Goal: Task Accomplishment & Management: Manage account settings

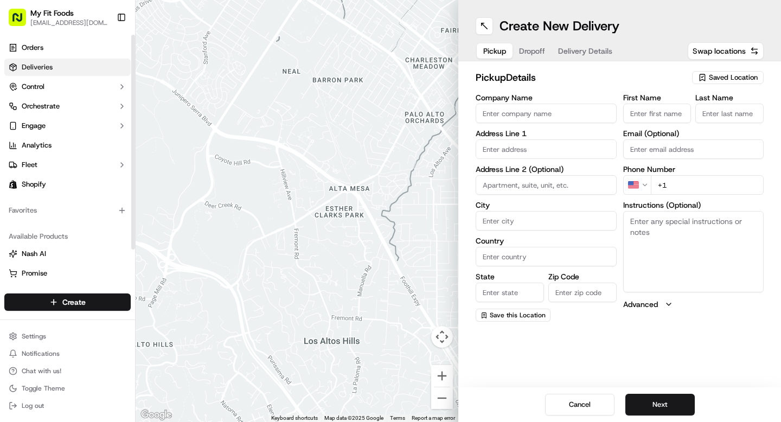
click at [54, 75] on link "Deliveries" at bounding box center [67, 67] width 126 height 17
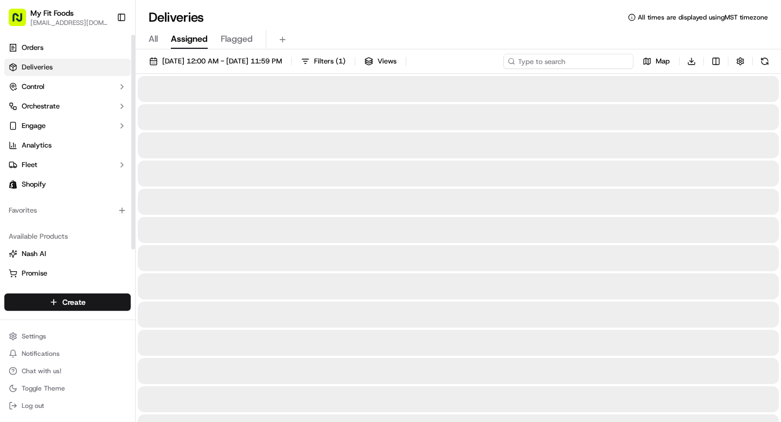
click at [570, 57] on input at bounding box center [568, 61] width 130 height 15
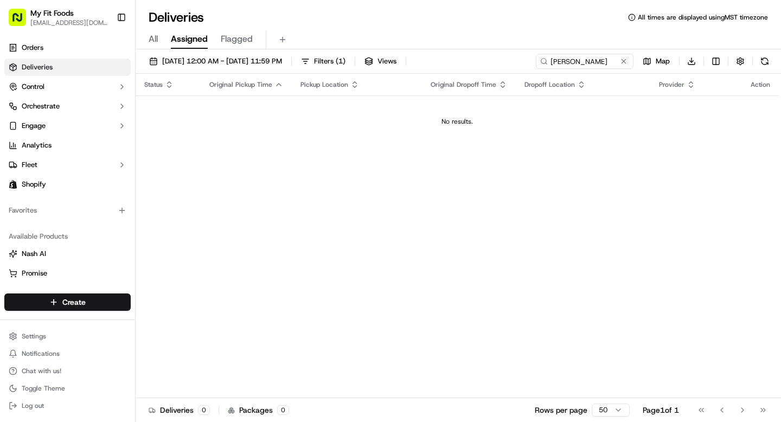
click at [158, 37] on div "All Assigned Flagged" at bounding box center [458, 39] width 645 height 19
click at [153, 37] on span "All" at bounding box center [153, 39] width 9 height 13
click at [598, 62] on input "danny nguy" at bounding box center [568, 61] width 130 height 15
drag, startPoint x: 575, startPoint y: 61, endPoint x: 495, endPoint y: 61, distance: 79.7
click at [495, 61] on div "09/17/2025 12:00 AM - 09/17/2025 11:59 PM Filters Views danny nguyen Map Downlo…" at bounding box center [458, 64] width 645 height 20
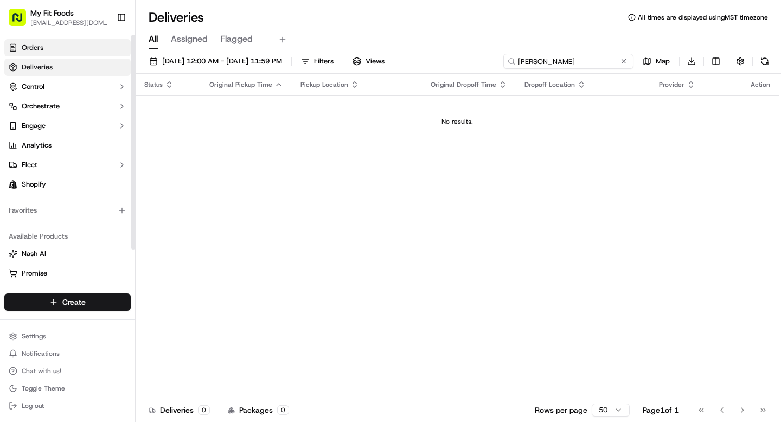
type input "danny nguyen"
click at [41, 48] on span "Orders" at bounding box center [33, 48] width 22 height 10
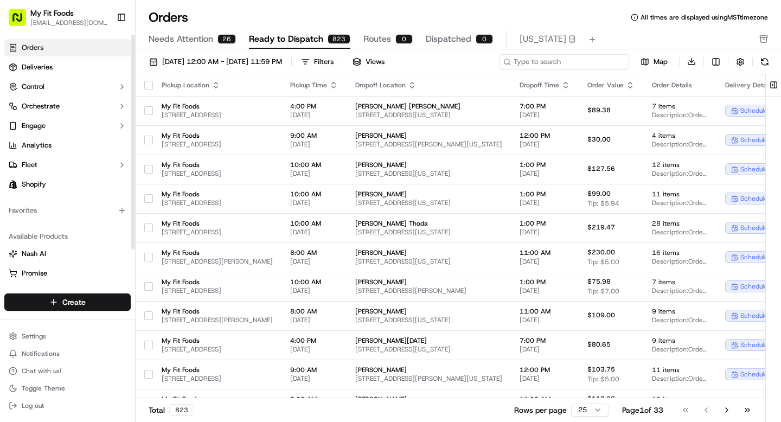
click at [587, 62] on input at bounding box center [564, 61] width 130 height 15
paste input "danny nguyen"
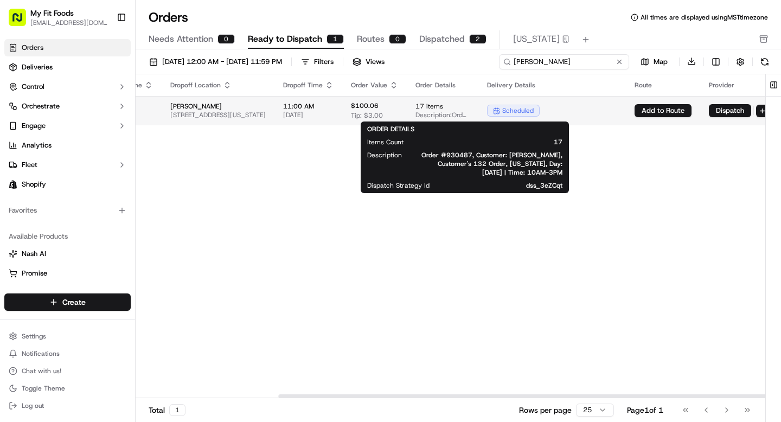
scroll to position [0, 281]
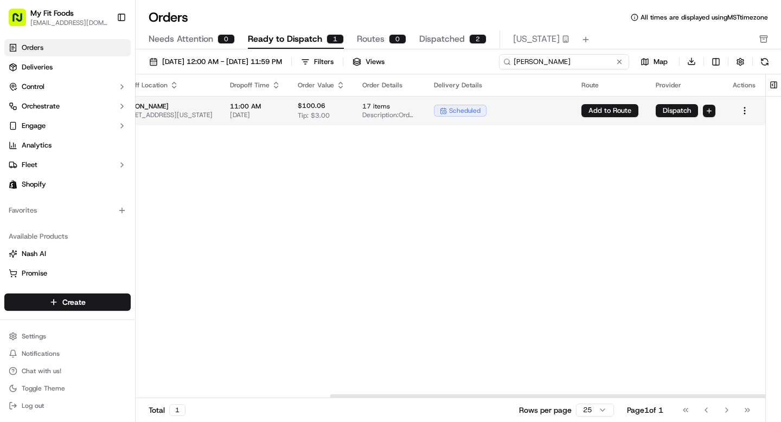
type input "danny nguyen"
click at [666, 109] on button "Dispatch" at bounding box center [677, 110] width 42 height 13
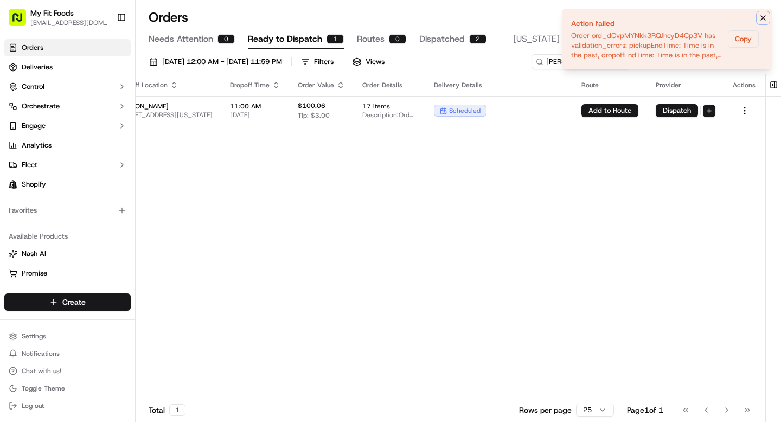
click at [765, 16] on icon "Notifications (F8)" at bounding box center [763, 18] width 9 height 9
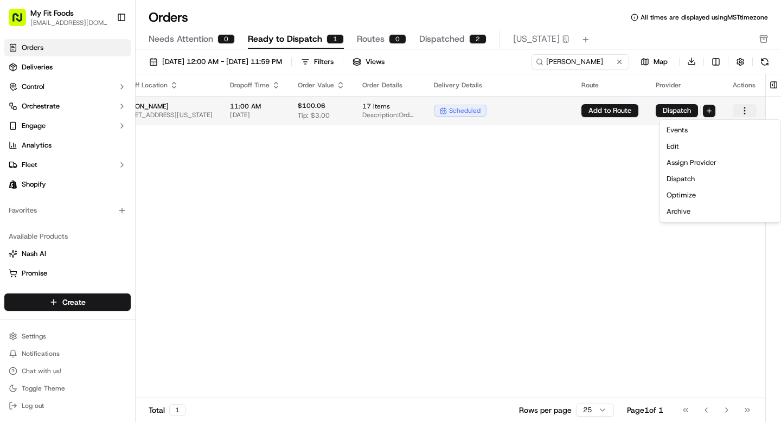
click at [746, 110] on html "My Fit Foods support@myfitfoods.com Toggle Sidebar Orders Deliveries Control Or…" at bounding box center [390, 211] width 781 height 422
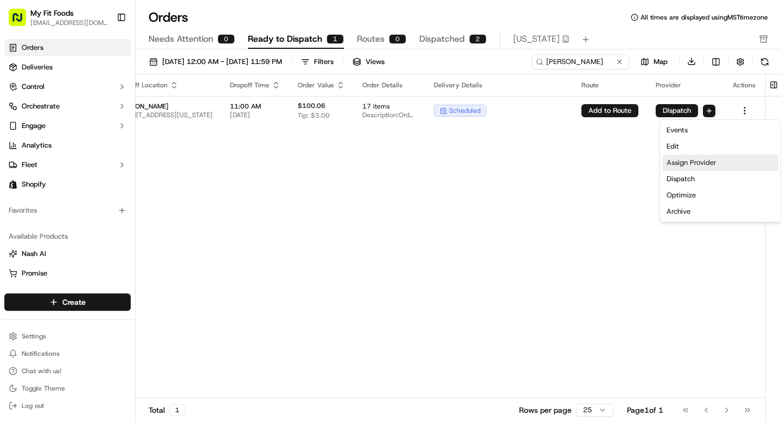
click at [680, 163] on div "Assign Provider" at bounding box center [720, 163] width 116 height 16
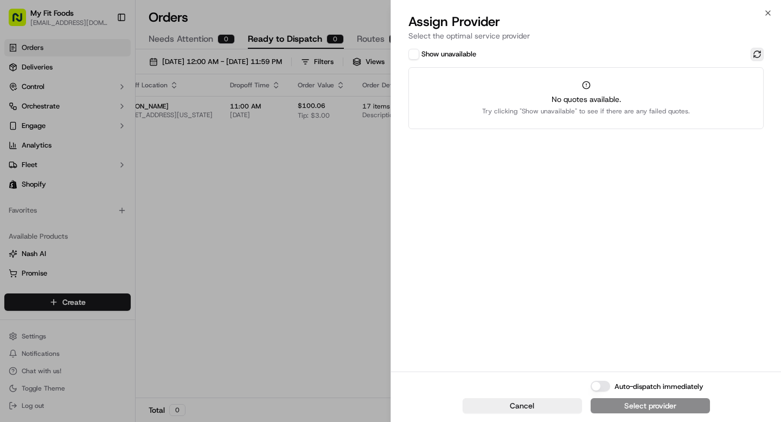
click at [753, 52] on button at bounding box center [757, 54] width 13 height 13
click at [756, 56] on button at bounding box center [757, 54] width 13 height 13
click at [765, 9] on icon "button" at bounding box center [768, 13] width 9 height 9
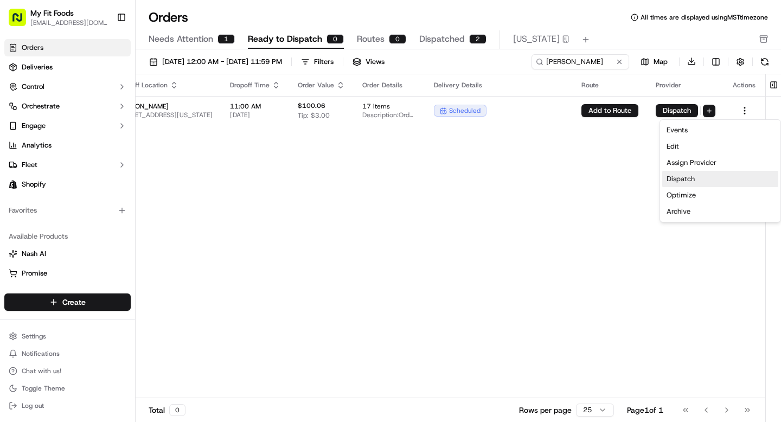
click at [687, 178] on div "Dispatch" at bounding box center [720, 179] width 116 height 16
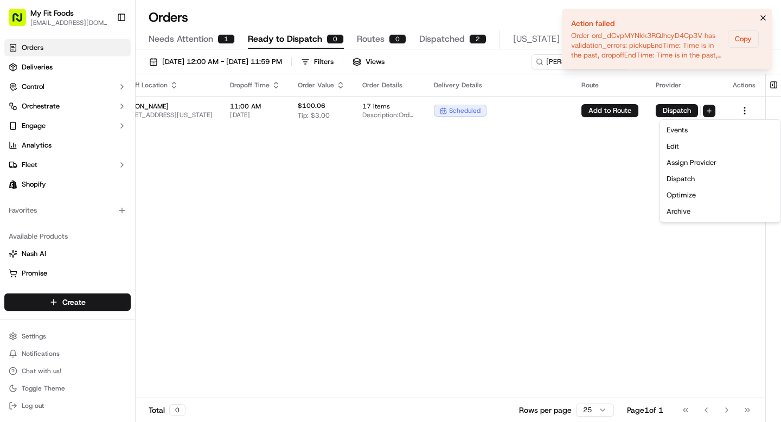
click at [767, 17] on icon "Notifications (F8)" at bounding box center [763, 18] width 9 height 9
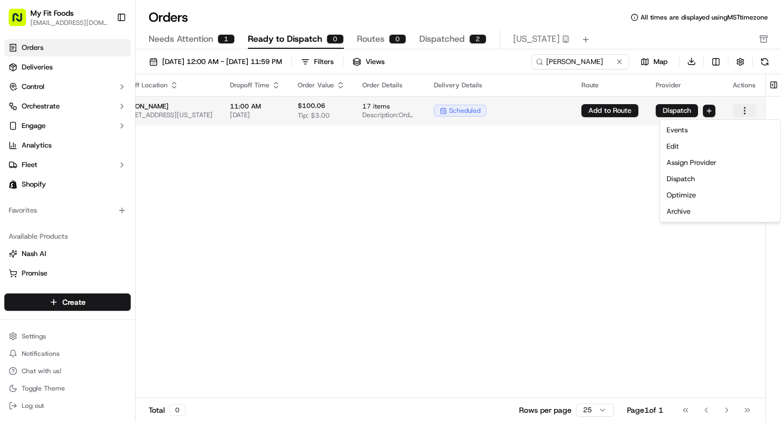
click at [745, 107] on button "button" at bounding box center [745, 110] width 24 height 13
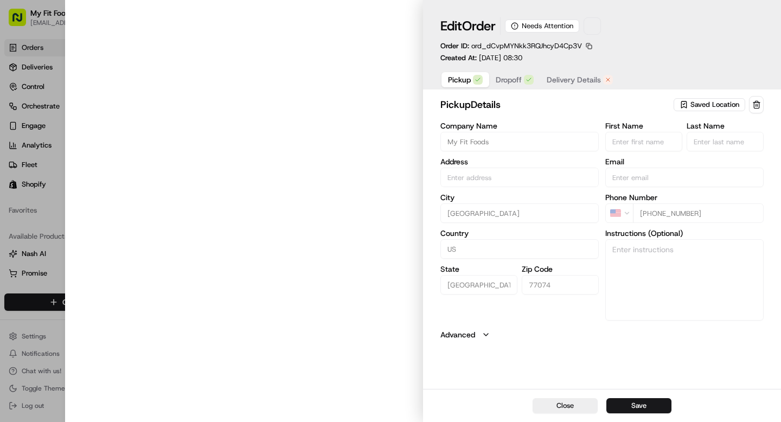
type input "8207 Dunlap St, Houston, TX 77074, US"
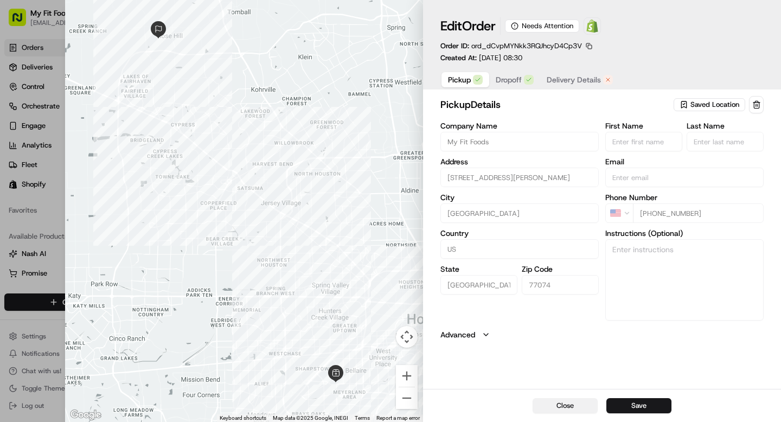
click at [550, 406] on button "Close" at bounding box center [565, 405] width 65 height 15
type input "+1"
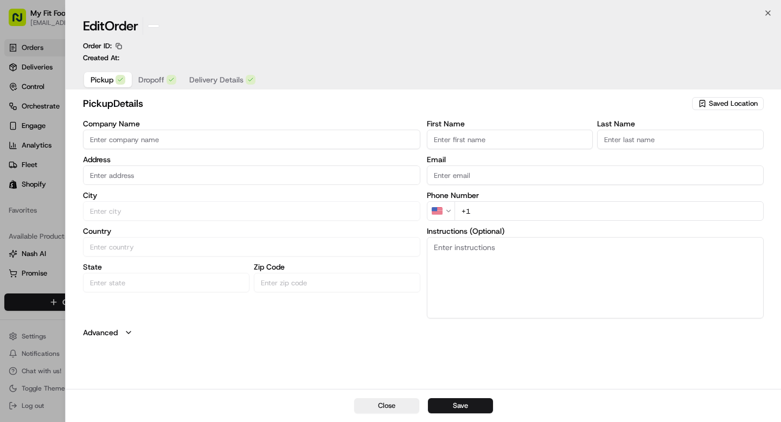
scroll to position [0, 140]
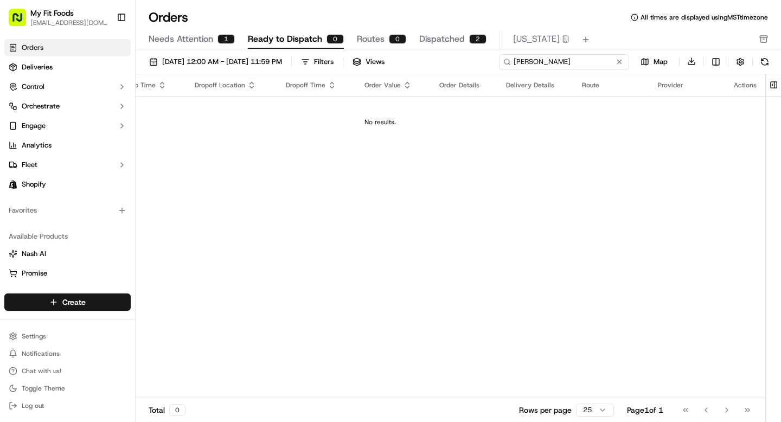
click at [603, 57] on input "danny nguyen" at bounding box center [564, 61] width 130 height 15
click at [74, 68] on link "Deliveries" at bounding box center [67, 67] width 126 height 17
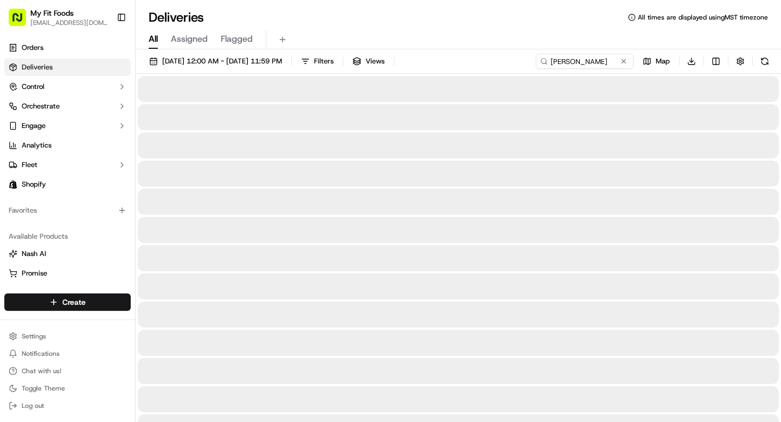
click at [151, 36] on span "All" at bounding box center [153, 39] width 9 height 13
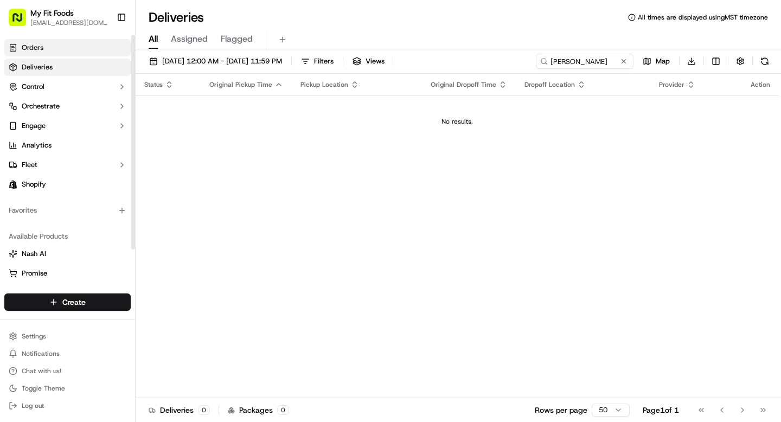
click at [76, 46] on link "Orders" at bounding box center [67, 47] width 126 height 17
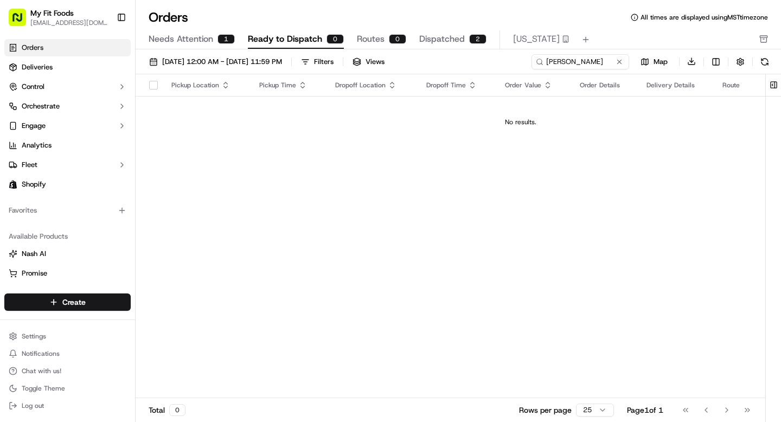
click at [200, 42] on span "Needs Attention" at bounding box center [181, 39] width 65 height 13
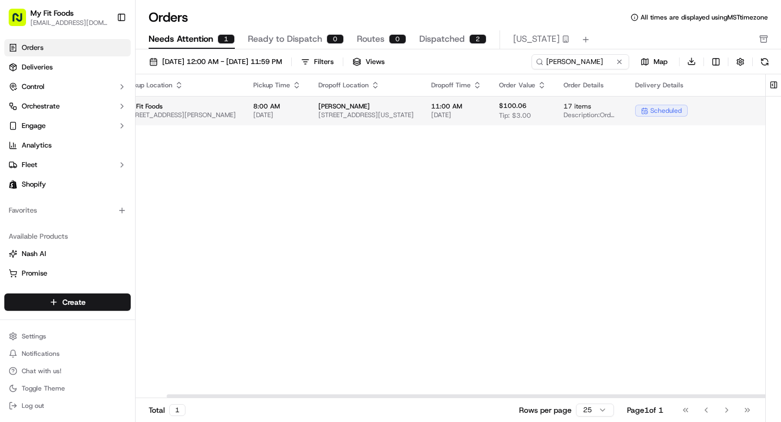
scroll to position [0, 130]
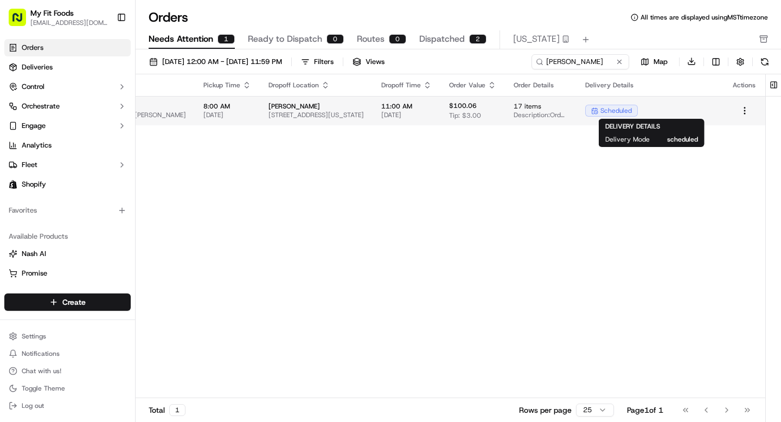
click at [619, 110] on span "scheduled" at bounding box center [615, 110] width 31 height 9
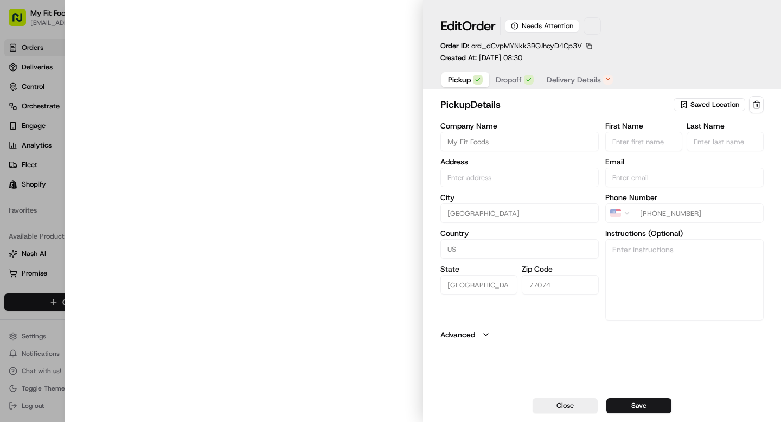
type input "8207 Dunlap St, Houston, TX 77074, US"
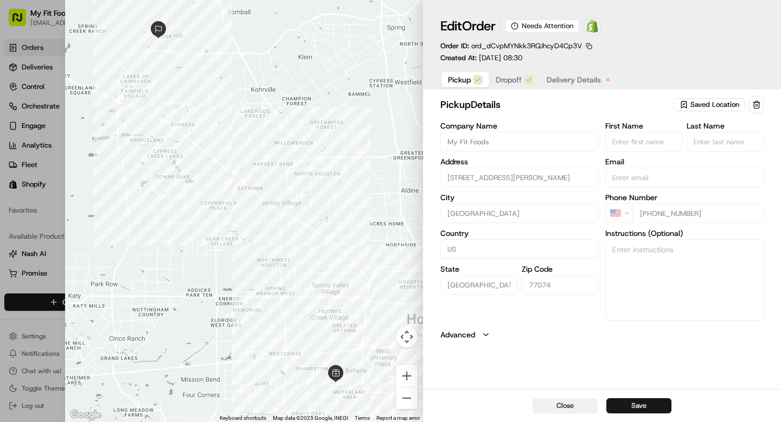
click at [550, 405] on button "Close" at bounding box center [565, 405] width 65 height 15
type input "+1"
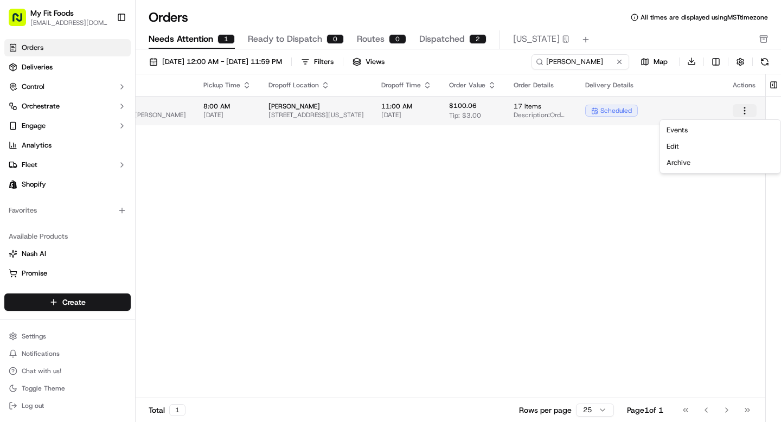
click at [744, 109] on html "My Fit Foods support@myfitfoods.com Toggle Sidebar Orders Deliveries Control Or…" at bounding box center [390, 211] width 781 height 422
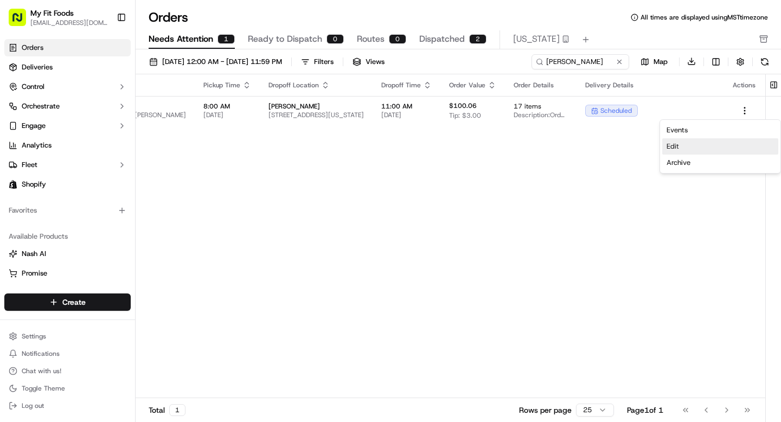
click at [679, 149] on div "Edit" at bounding box center [720, 146] width 116 height 16
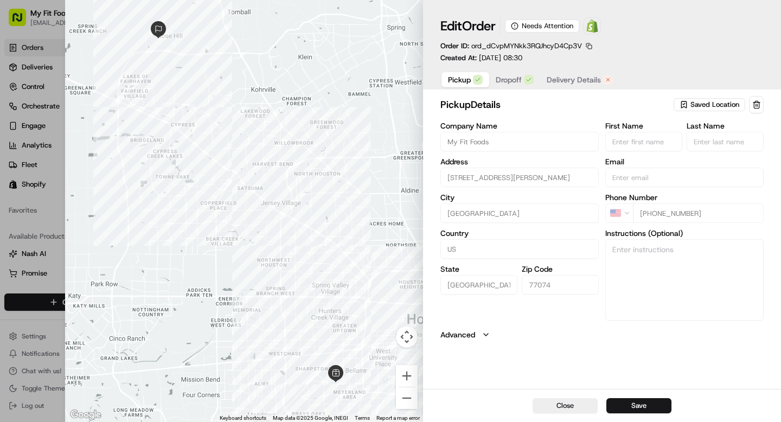
click at [516, 80] on span "Dropoff" at bounding box center [509, 79] width 26 height 11
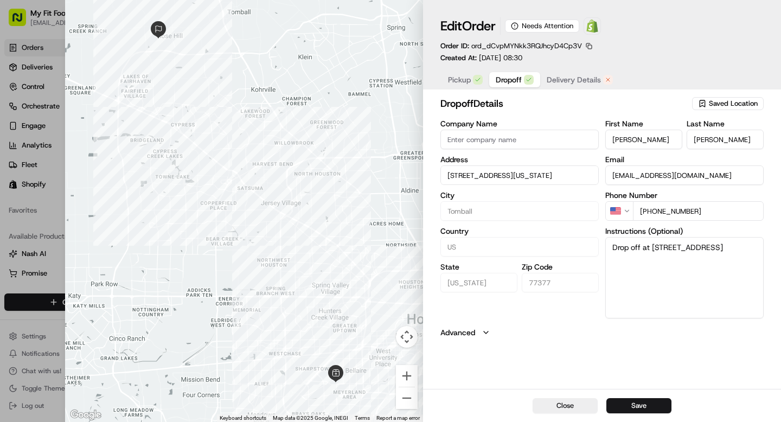
click at [560, 80] on span "Delivery Details" at bounding box center [574, 79] width 54 height 11
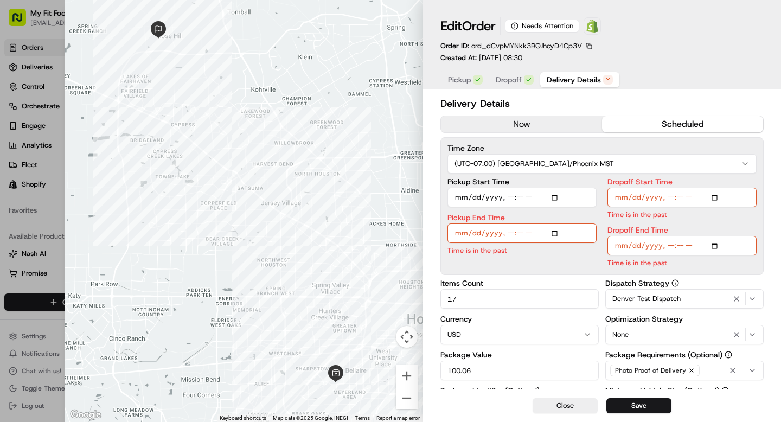
click at [531, 123] on button "now" at bounding box center [521, 124] width 161 height 16
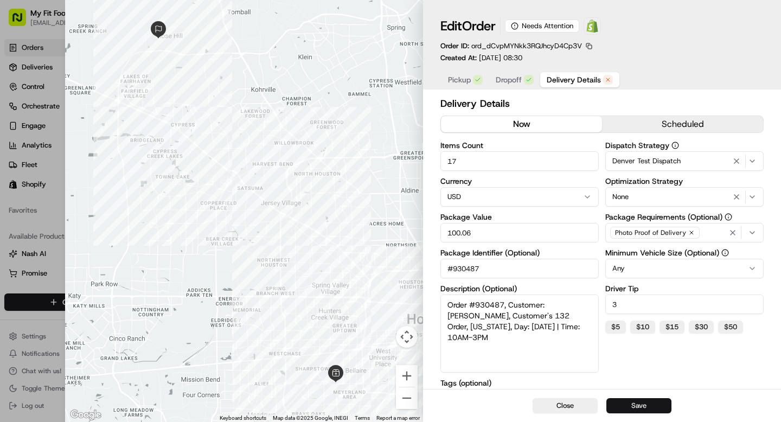
click at [618, 406] on button "Save" at bounding box center [638, 405] width 65 height 15
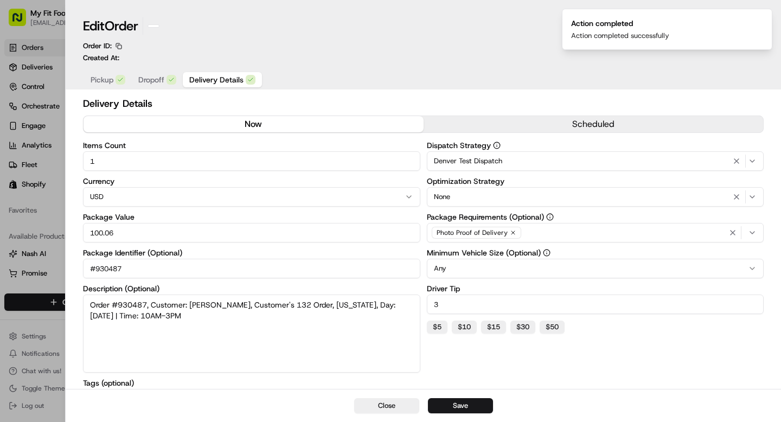
type input "1"
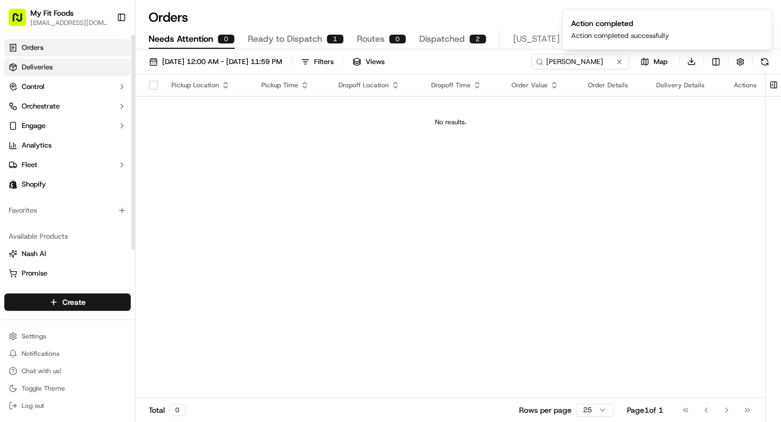
click at [34, 60] on link "Deliveries" at bounding box center [67, 67] width 126 height 17
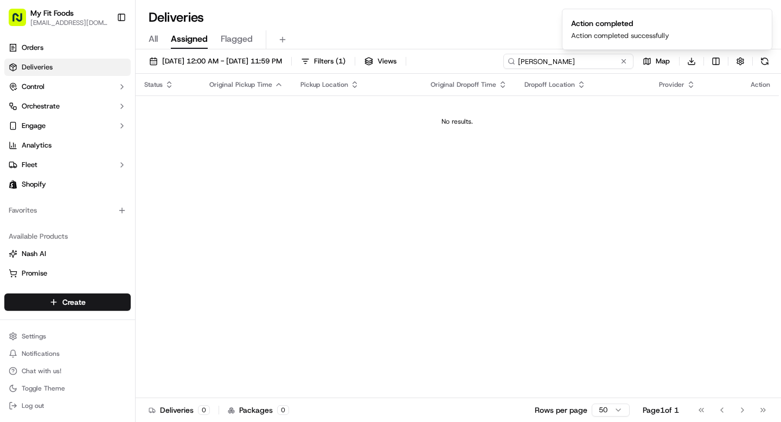
click at [607, 60] on input "danny nguyen" at bounding box center [568, 61] width 130 height 15
click at [157, 42] on span "All" at bounding box center [153, 39] width 9 height 13
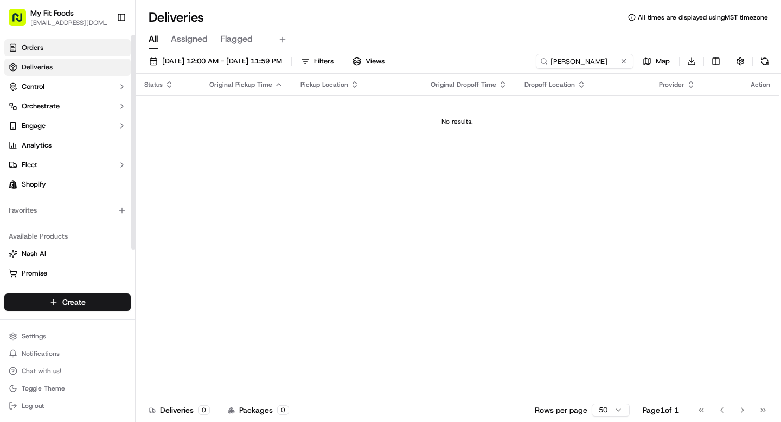
click at [57, 47] on link "Orders" at bounding box center [67, 47] width 126 height 17
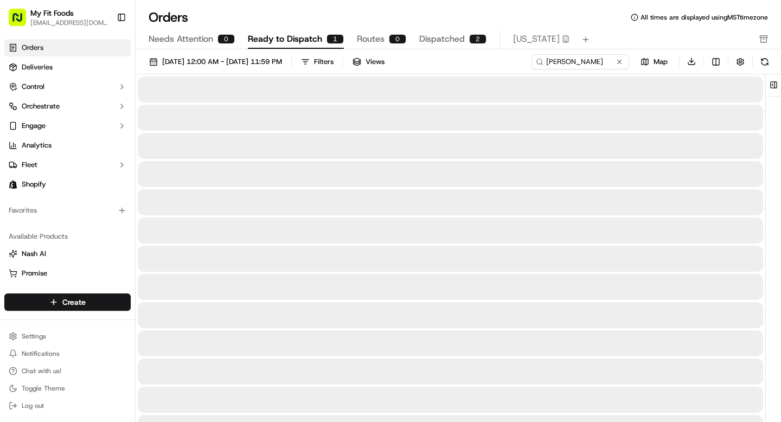
click at [284, 43] on span "Ready to Dispatch" at bounding box center [285, 39] width 74 height 13
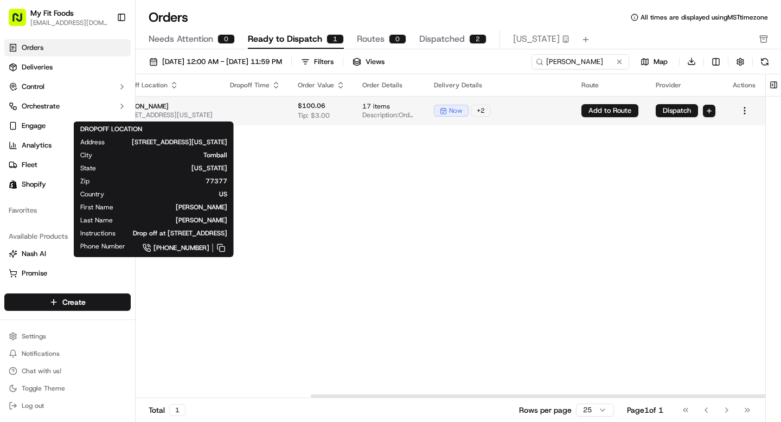
scroll to position [0, 281]
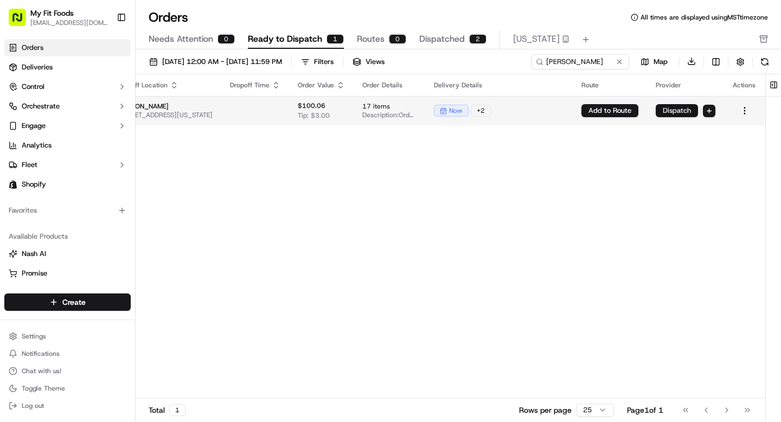
click at [678, 111] on button "Dispatch" at bounding box center [677, 110] width 42 height 13
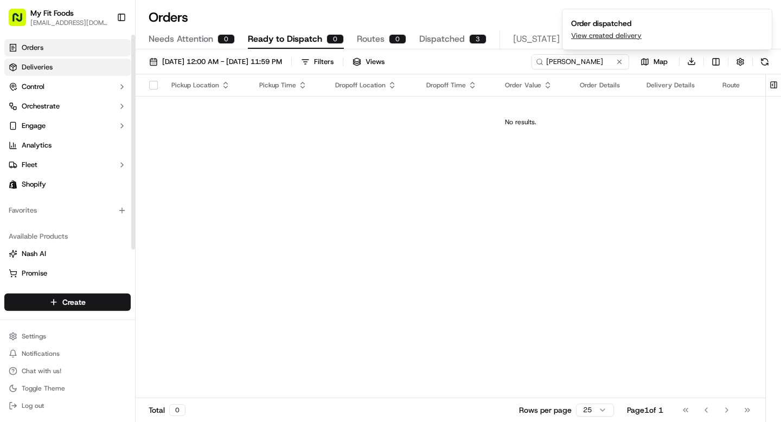
click at [61, 63] on link "Deliveries" at bounding box center [67, 67] width 126 height 17
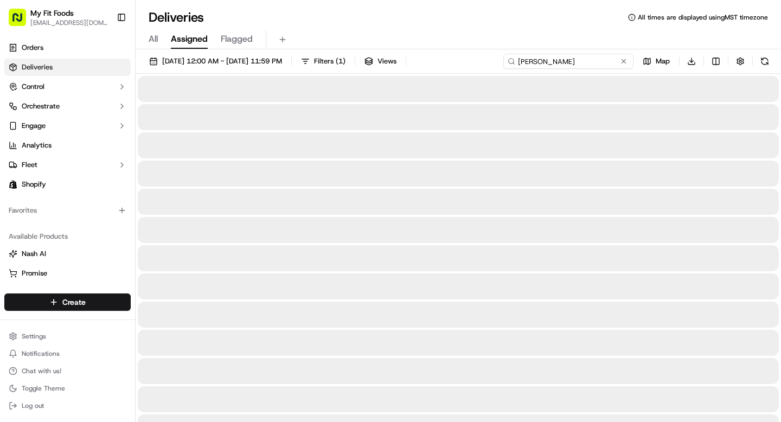
click at [592, 63] on input "danny nguyen" at bounding box center [568, 61] width 130 height 15
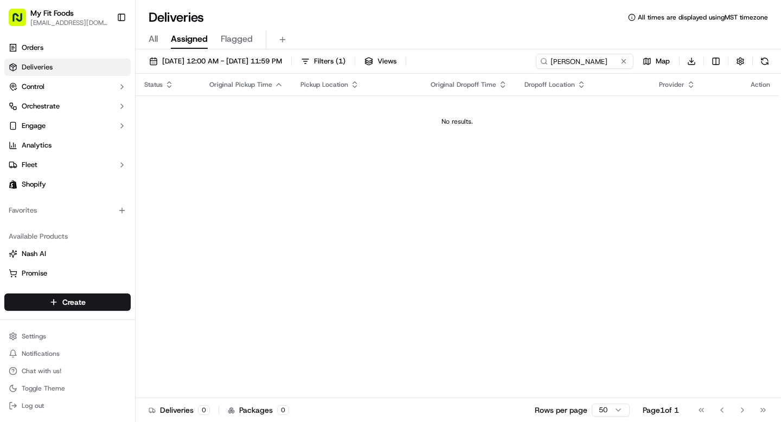
click at [151, 39] on span "All" at bounding box center [153, 39] width 9 height 13
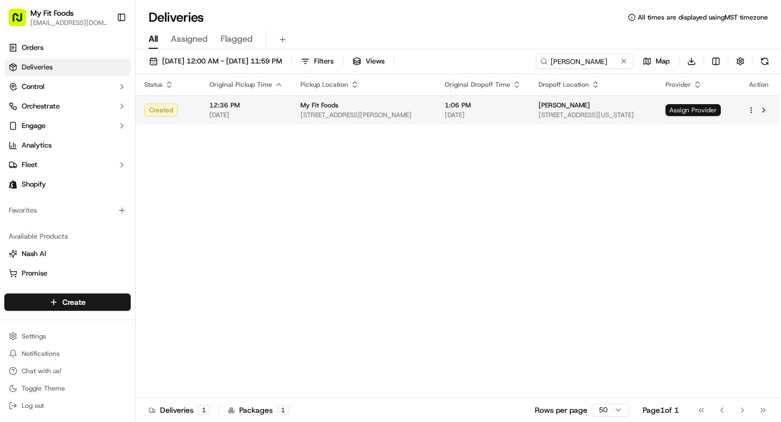
click at [695, 112] on span "Assign Provider" at bounding box center [692, 110] width 55 height 12
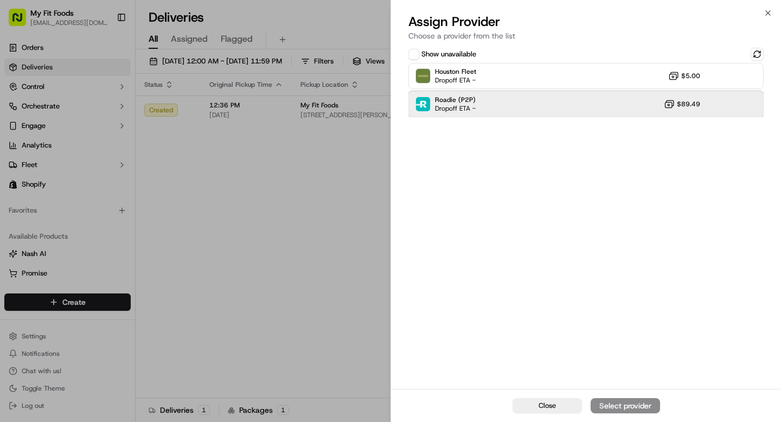
click at [604, 98] on div "Roadie (P2P) Dropoff ETA - $89.49" at bounding box center [585, 104] width 355 height 26
click at [614, 403] on div "Assign Provider" at bounding box center [625, 405] width 53 height 11
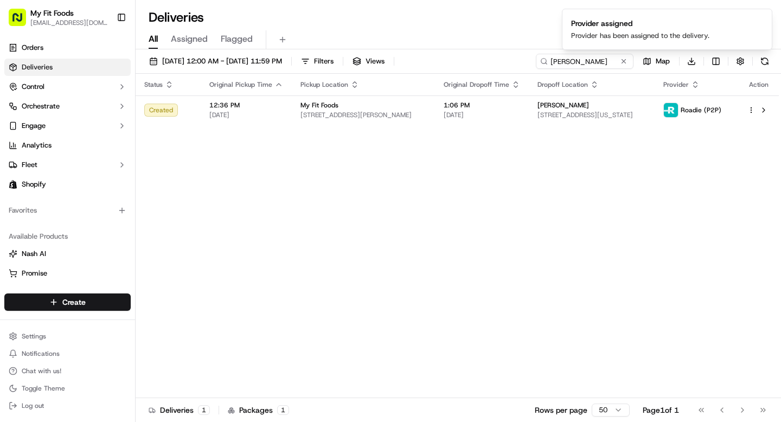
click at [354, 105] on div "My Fit Foods" at bounding box center [363, 105] width 126 height 9
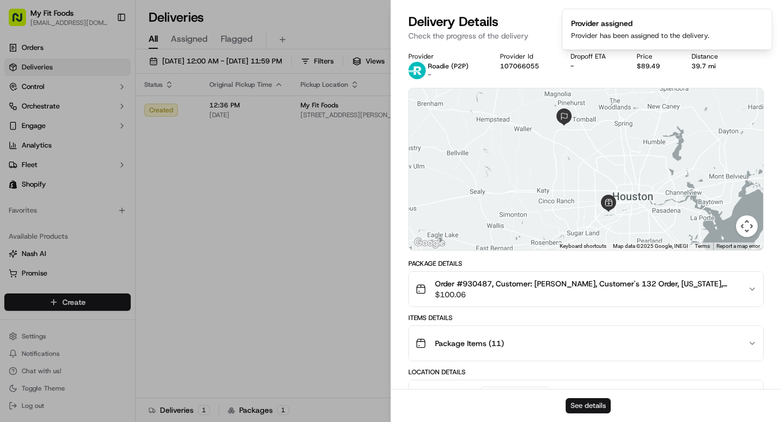
click at [580, 404] on button "See details" at bounding box center [588, 405] width 45 height 15
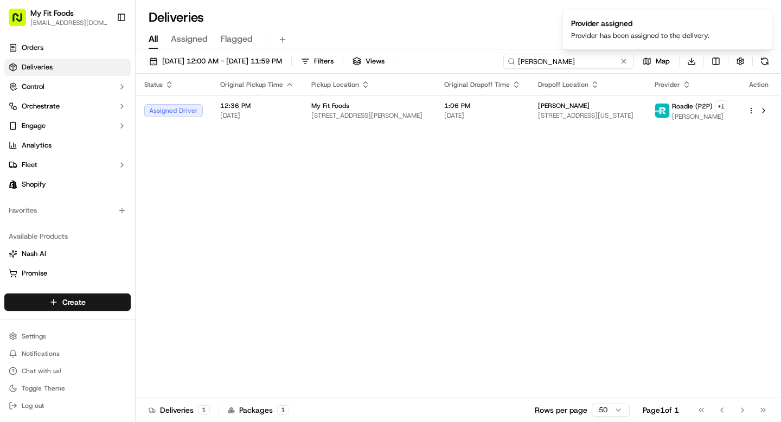
click at [602, 66] on input "danny nguyen" at bounding box center [568, 61] width 130 height 15
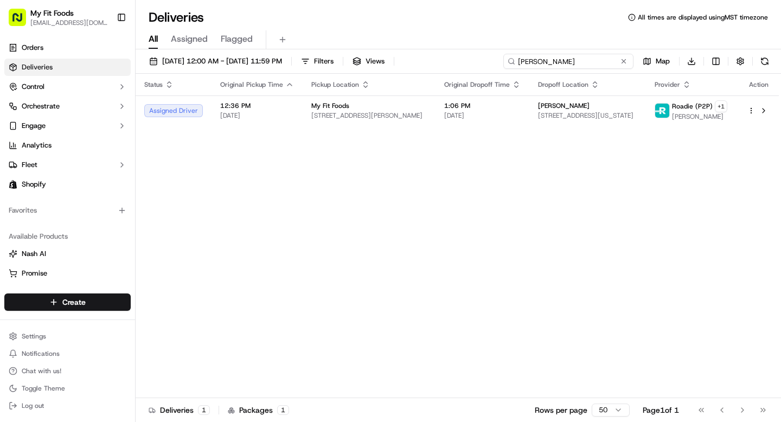
drag, startPoint x: 581, startPoint y: 60, endPoint x: 449, endPoint y: 59, distance: 131.8
click at [457, 59] on div "09/17/2025 12:00 AM - 09/17/2025 11:59 PM Filters Views danny nguyen Map Downlo…" at bounding box center [458, 64] width 645 height 20
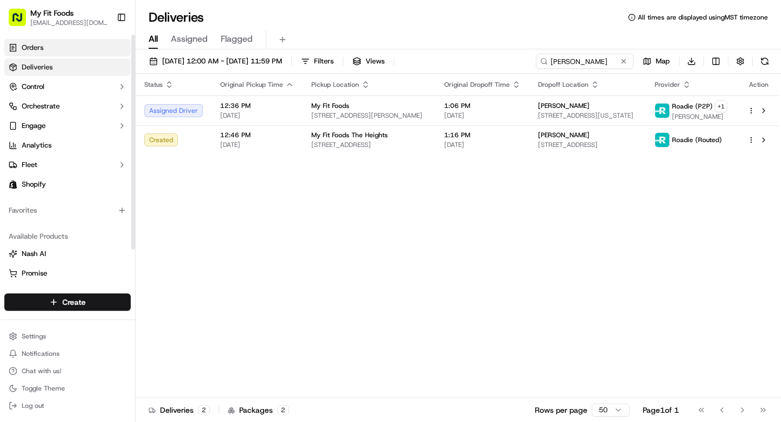
click at [61, 46] on link "Orders" at bounding box center [67, 47] width 126 height 17
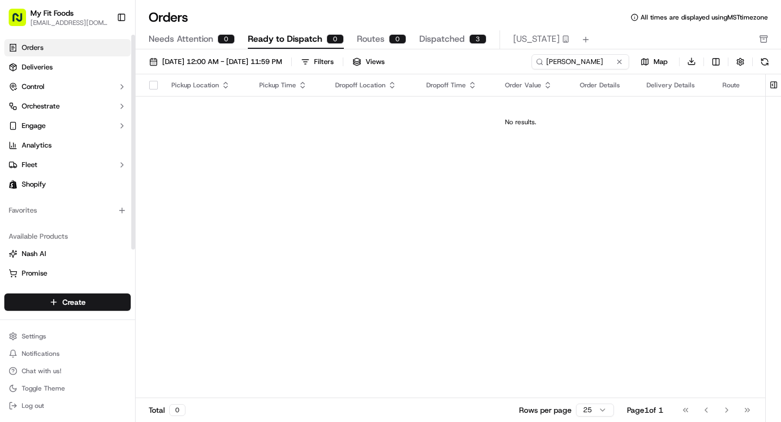
click at [183, 37] on span "Needs Attention" at bounding box center [181, 39] width 65 height 13
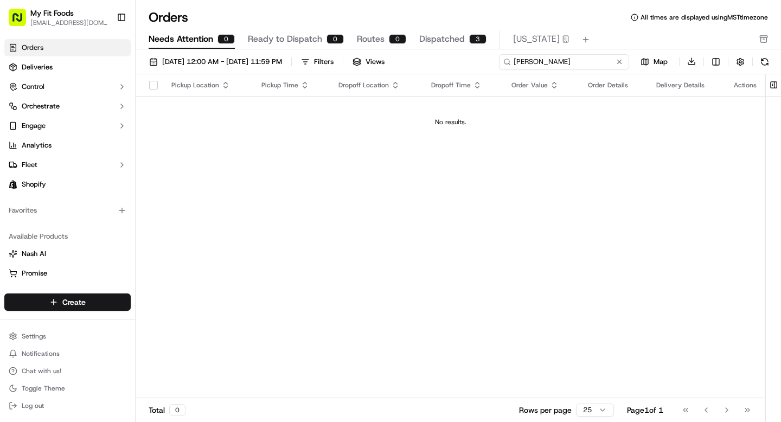
click at [605, 65] on input "danny nguyen" at bounding box center [564, 61] width 130 height 15
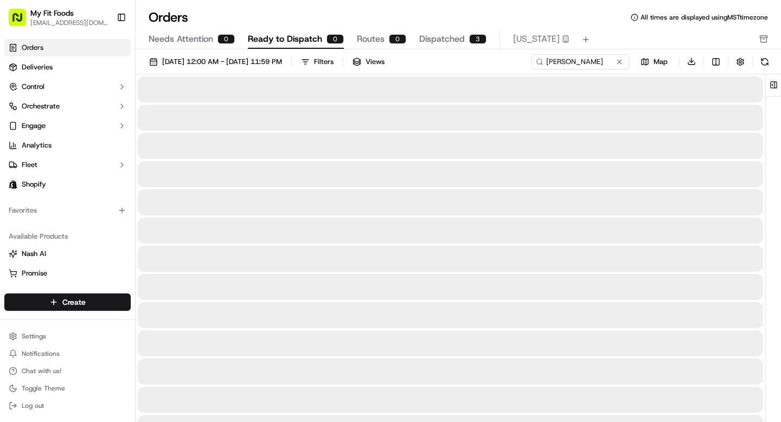
click at [278, 35] on span "Ready to Dispatch" at bounding box center [285, 39] width 74 height 13
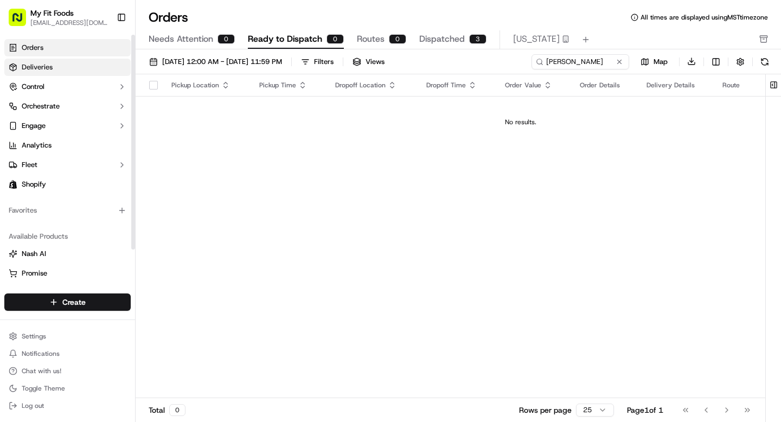
click at [77, 67] on link "Deliveries" at bounding box center [67, 67] width 126 height 17
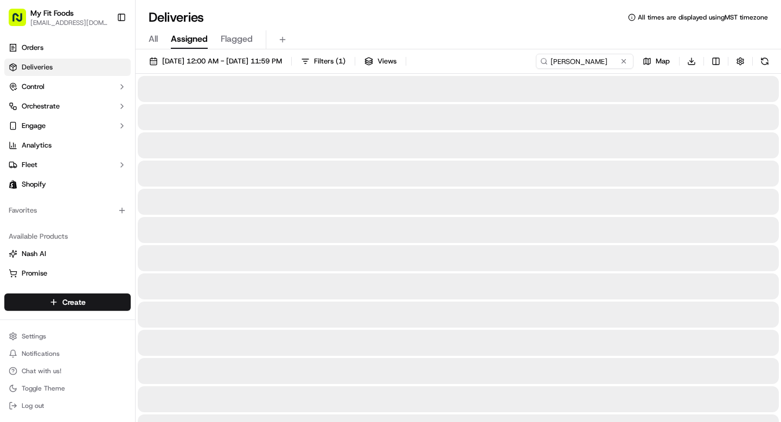
click at [157, 41] on span "All" at bounding box center [153, 39] width 9 height 13
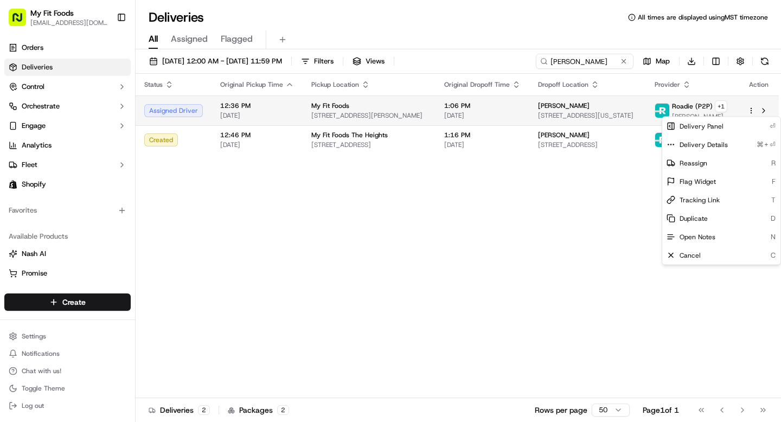
click at [751, 109] on html "My Fit Foods support@myfitfoods.com Toggle Sidebar Orders Deliveries Control Or…" at bounding box center [390, 211] width 781 height 422
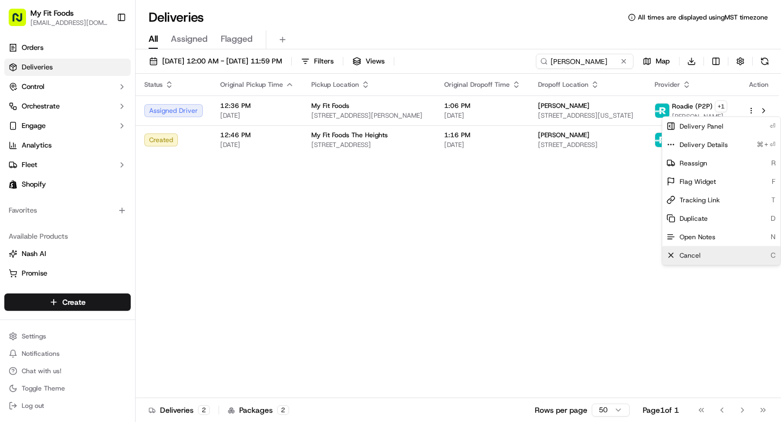
click at [697, 253] on span "Cancel" at bounding box center [690, 255] width 21 height 9
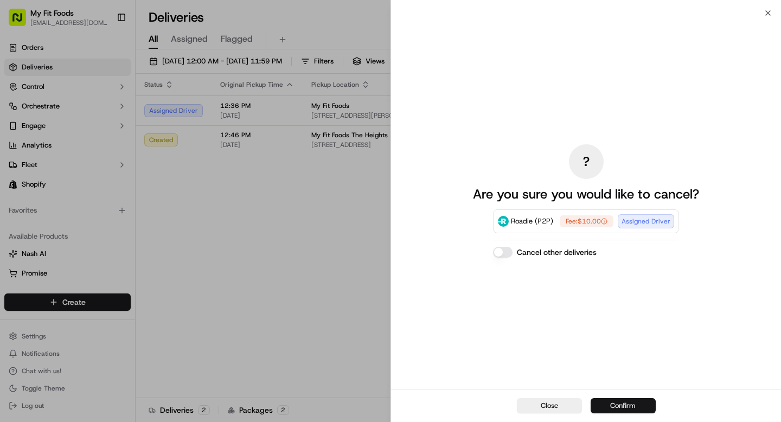
click at [618, 405] on button "Confirm" at bounding box center [623, 405] width 65 height 15
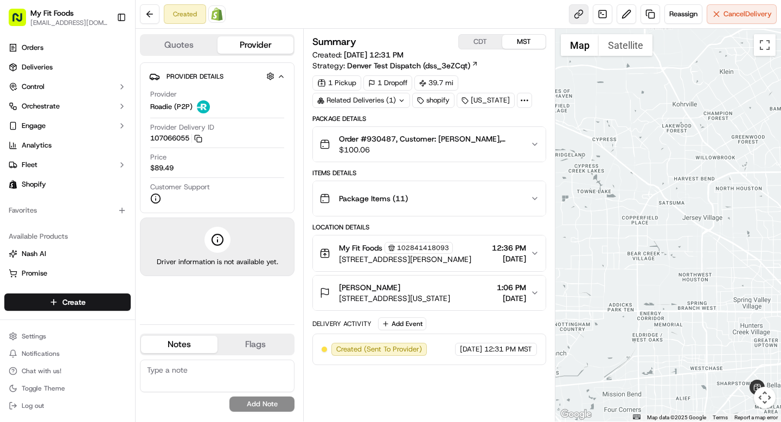
click at [579, 11] on link at bounding box center [579, 14] width 20 height 20
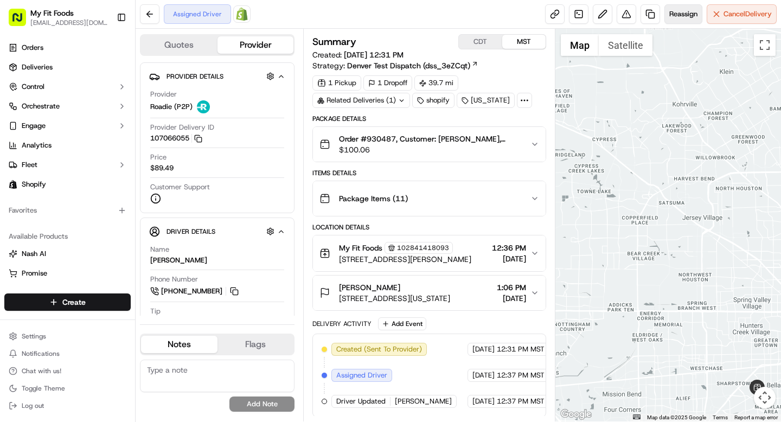
click at [679, 17] on span "Reassign" at bounding box center [683, 14] width 28 height 10
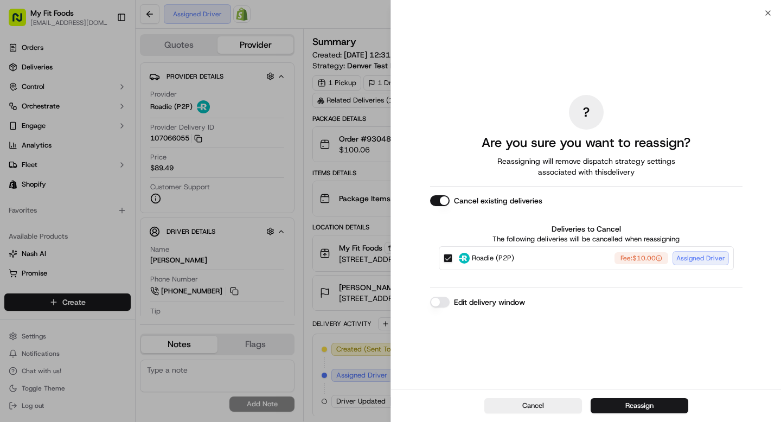
click at [435, 307] on div "? Are you sure you want to reassign? Reassigning will remove dispatch strategy …" at bounding box center [586, 200] width 312 height 371
click at [440, 296] on div "? Are you sure you want to reassign? Reassigning will remove dispatch strategy …" at bounding box center [586, 200] width 312 height 371
click at [451, 299] on div "Edit delivery window" at bounding box center [586, 302] width 312 height 11
click at [437, 303] on button "Edit delivery window" at bounding box center [440, 302] width 20 height 11
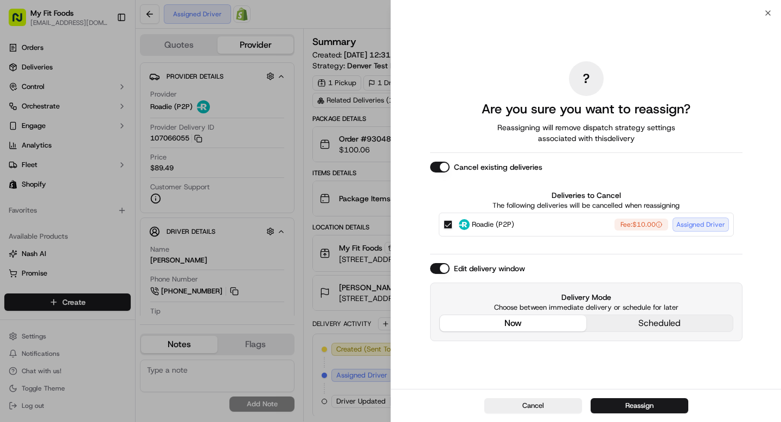
click at [440, 167] on button "Cancel existing deliveries" at bounding box center [440, 167] width 20 height 11
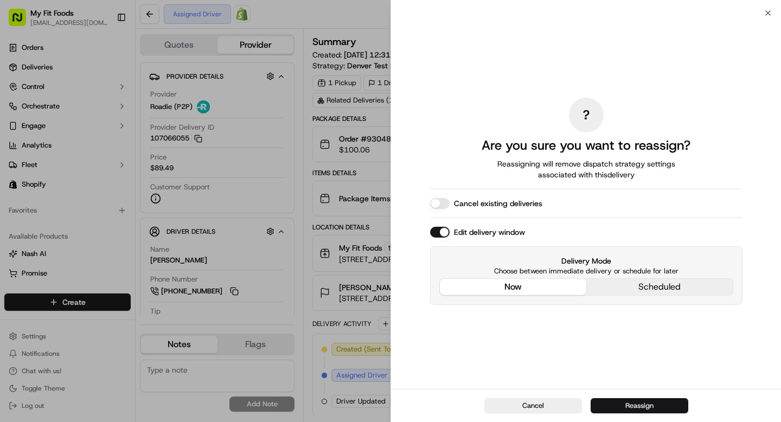
click at [636, 405] on button "Reassign" at bounding box center [640, 405] width 98 height 15
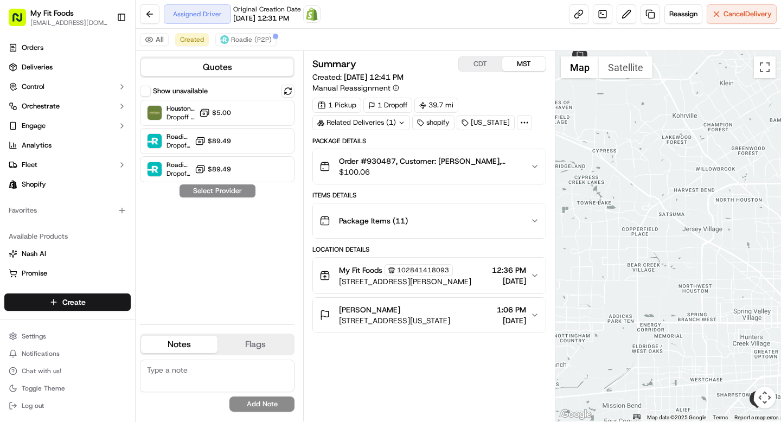
click at [532, 270] on button "My Fit Foods 102841418093 8207 Dunlap St, Houston, TX 77074, US 12:36 PM 09/17/…" at bounding box center [429, 276] width 232 height 36
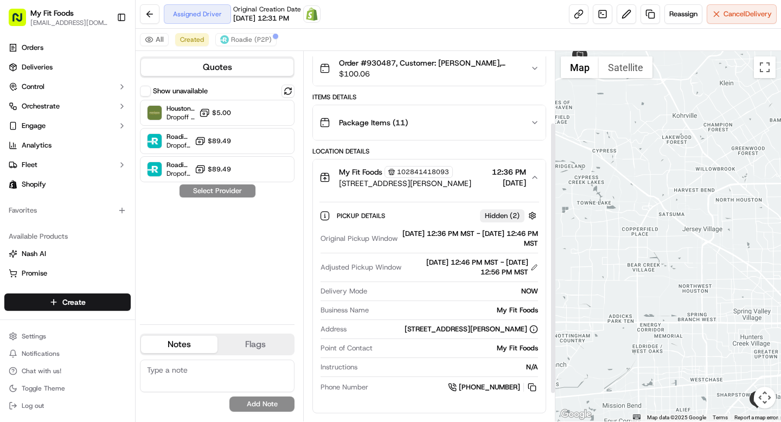
scroll to position [101, 0]
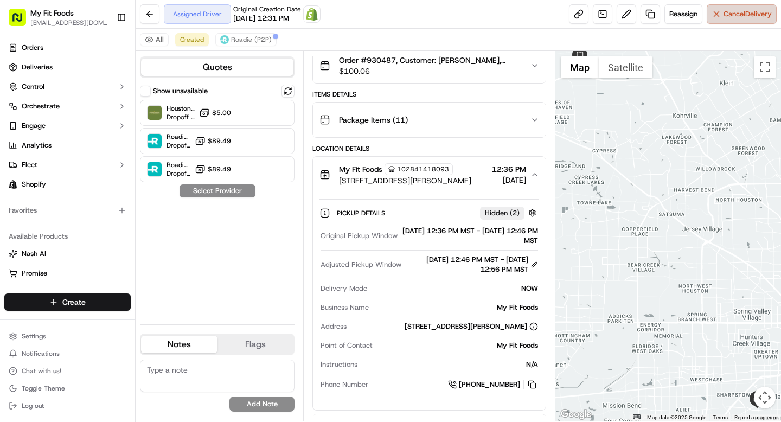
click at [728, 19] on button "Cancel Delivery" at bounding box center [742, 14] width 70 height 20
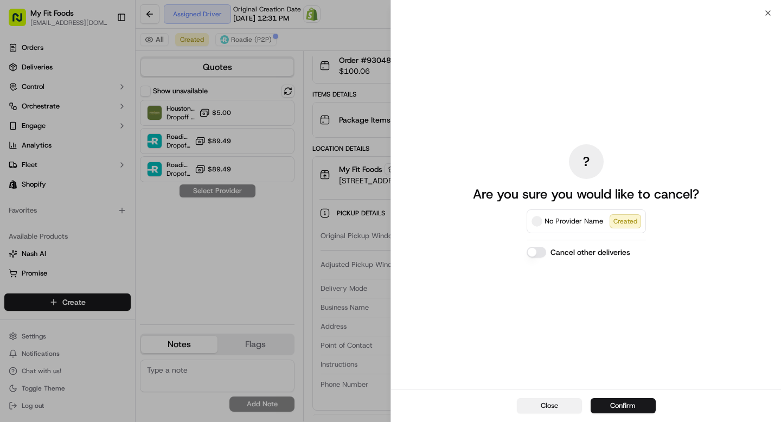
click at [544, 401] on button "Close" at bounding box center [549, 405] width 65 height 15
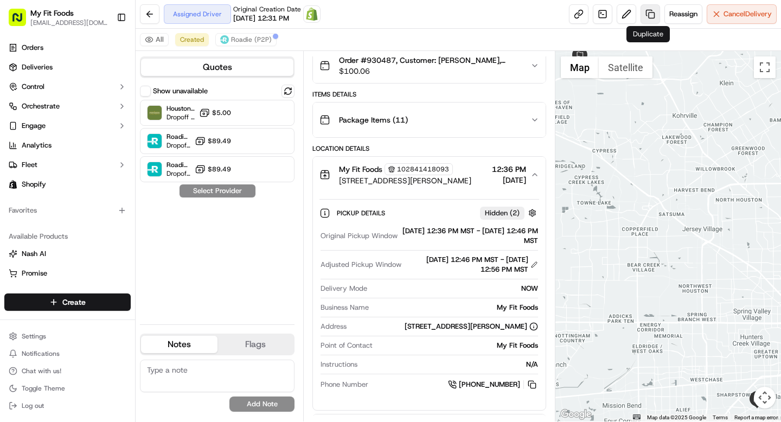
click at [649, 12] on link at bounding box center [650, 14] width 20 height 20
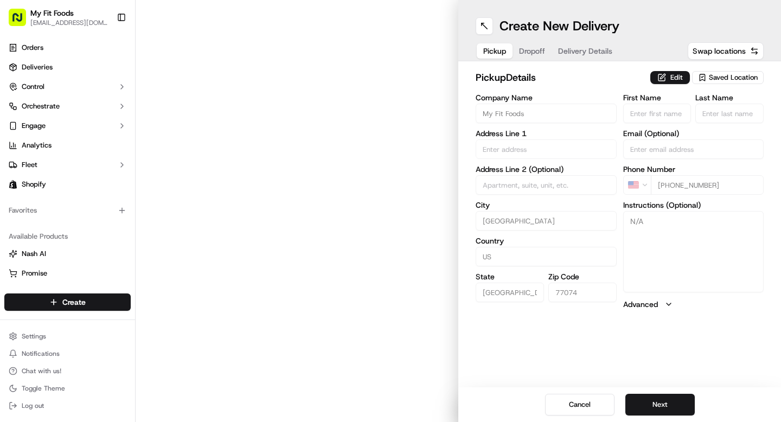
type input "8207 Dunlap St"
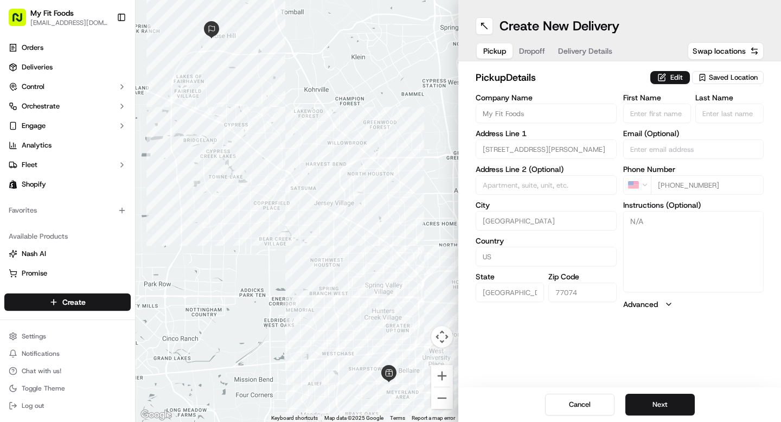
click at [717, 83] on div "Saved Location" at bounding box center [728, 77] width 72 height 13
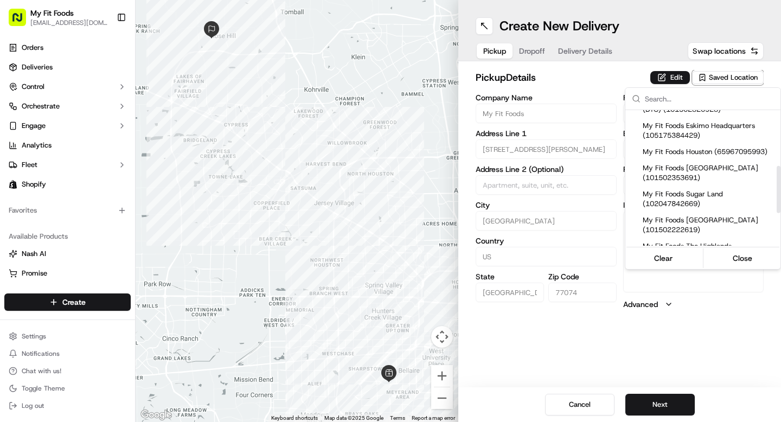
scroll to position [255, 0]
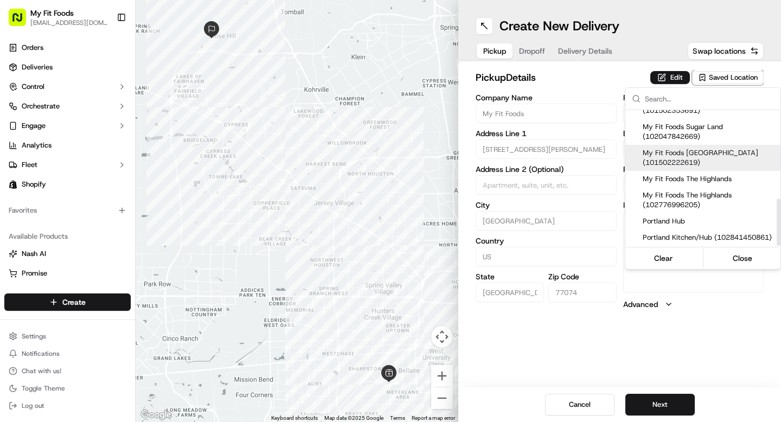
click at [701, 152] on span "My Fit Foods The Heights (101502222619)" at bounding box center [709, 158] width 133 height 20
type input "My Fit Foods The Heights"
type input "2802 N Shepherd Dr"
type input "Ste 100"
type input "77008"
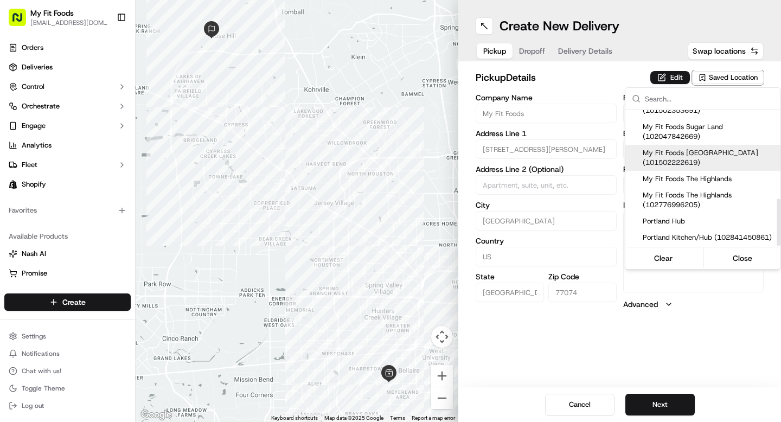
type input "+1 281 720 8662"
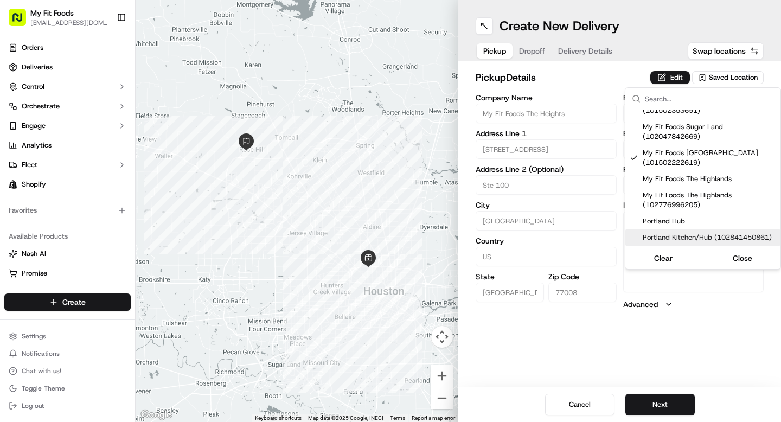
click at [671, 371] on html "My Fit Foods support@myfitfoods.com Toggle Sidebar Orders Deliveries Control Or…" at bounding box center [390, 211] width 781 height 422
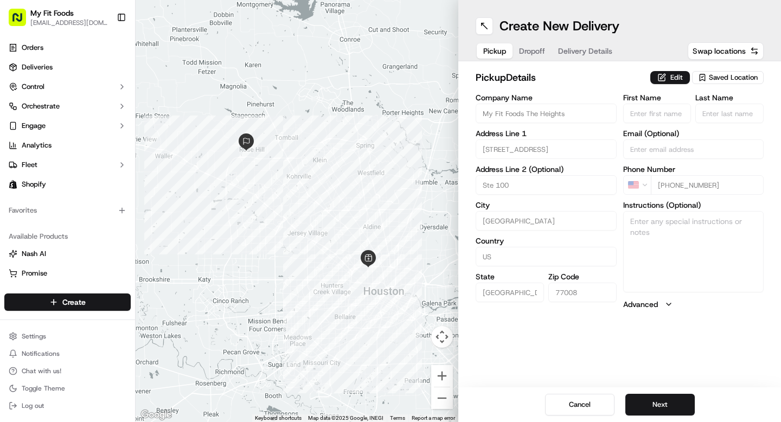
click at [651, 418] on div "Cancel Next" at bounding box center [619, 404] width 323 height 35
click at [651, 412] on button "Next" at bounding box center [659, 405] width 69 height 22
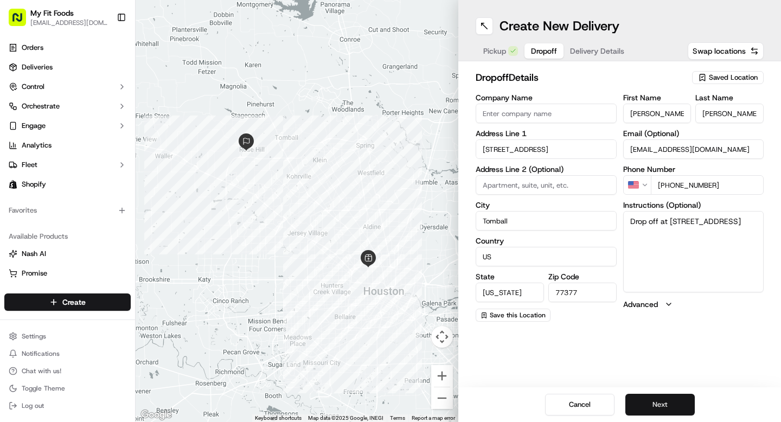
click at [651, 404] on button "Next" at bounding box center [659, 405] width 69 height 22
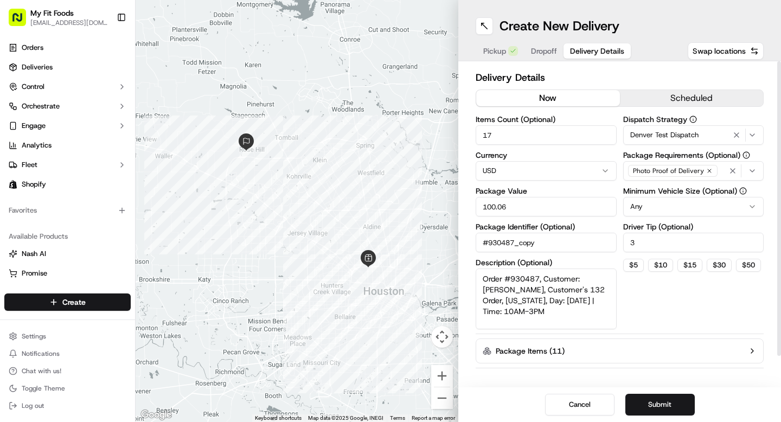
click at [734, 132] on icon "button" at bounding box center [736, 135] width 13 height 9
click at [666, 268] on button "$ 10" at bounding box center [660, 265] width 25 height 13
click at [685, 265] on button "$ 15" at bounding box center [689, 265] width 25 height 13
type input "15"
click at [657, 401] on button "Submit" at bounding box center [659, 405] width 69 height 22
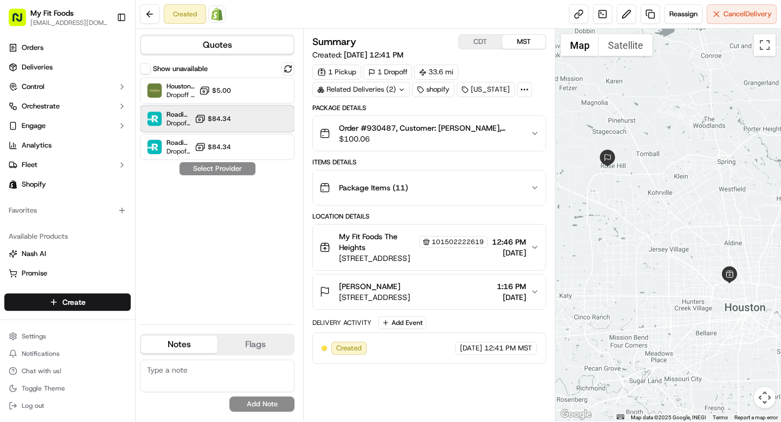
click at [277, 120] on div "Roadie (Routed) Dropoff ETA - $84.34" at bounding box center [217, 119] width 155 height 26
click at [242, 165] on button "Assign Provider" at bounding box center [217, 168] width 77 height 13
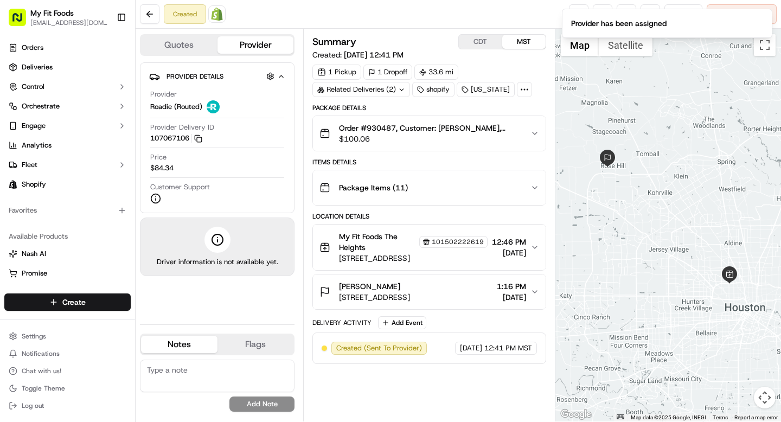
click at [488, 16] on div "Created Open Order in Shopify Reassign Cancel Delivery" at bounding box center [458, 14] width 645 height 29
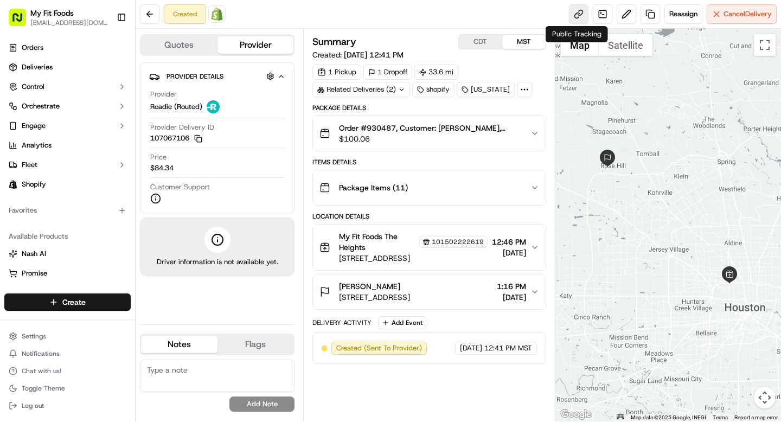
click at [576, 14] on link at bounding box center [579, 14] width 20 height 20
